Goal: Transaction & Acquisition: Purchase product/service

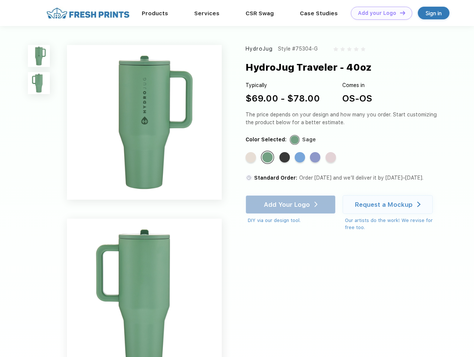
click at [379, 13] on link "Add your Logo Design Tool" at bounding box center [381, 13] width 61 height 13
click at [0, 0] on div "Design Tool" at bounding box center [0, 0] width 0 height 0
click at [399, 13] on link "Add your Logo Design Tool" at bounding box center [381, 13] width 61 height 13
click at [39, 56] on img at bounding box center [39, 56] width 22 height 22
click at [39, 83] on img at bounding box center [39, 83] width 22 height 22
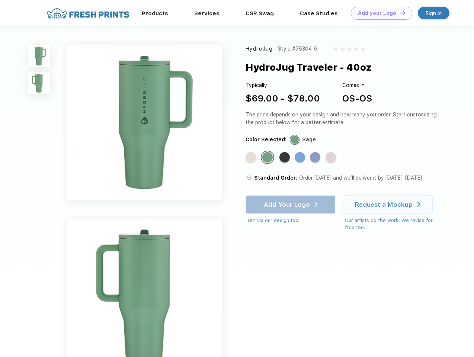
click at [251, 158] on div "Standard Color" at bounding box center [251, 157] width 10 height 10
click at [268, 158] on div "Standard Color" at bounding box center [267, 157] width 10 height 10
click at [285, 158] on div "Standard Color" at bounding box center [284, 157] width 10 height 10
click at [301, 158] on div "Standard Color" at bounding box center [300, 157] width 10 height 10
click at [316, 158] on div "Standard Color" at bounding box center [315, 157] width 10 height 10
